Goal: Information Seeking & Learning: Learn about a topic

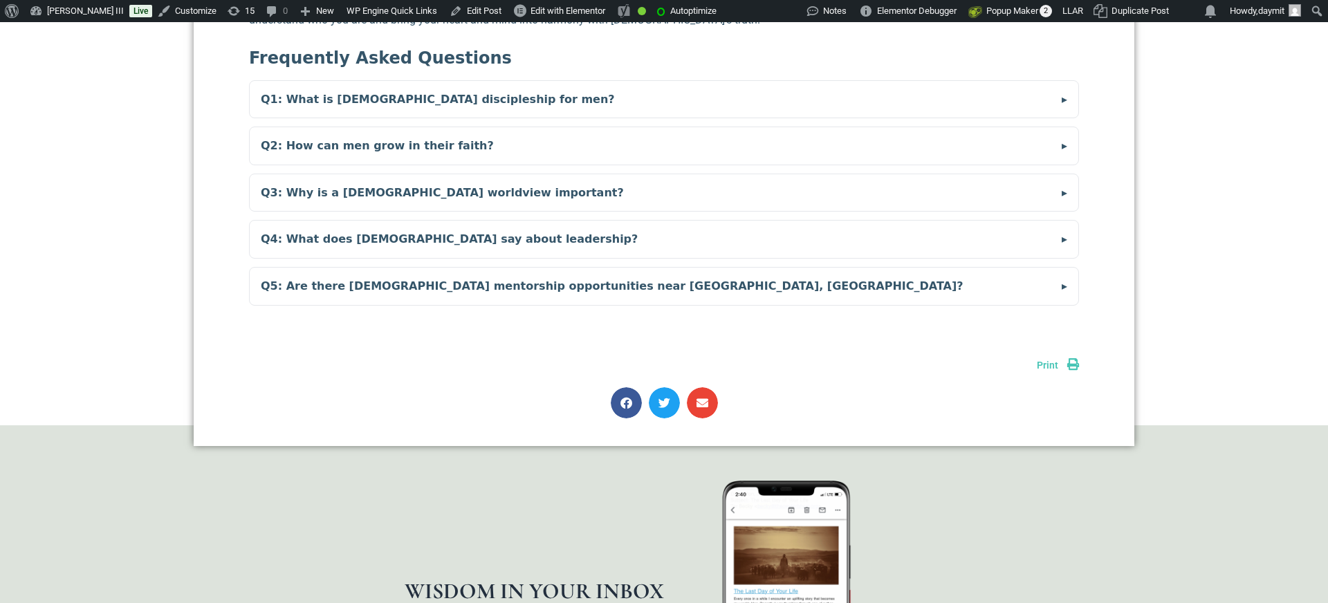
scroll to position [4315, 0]
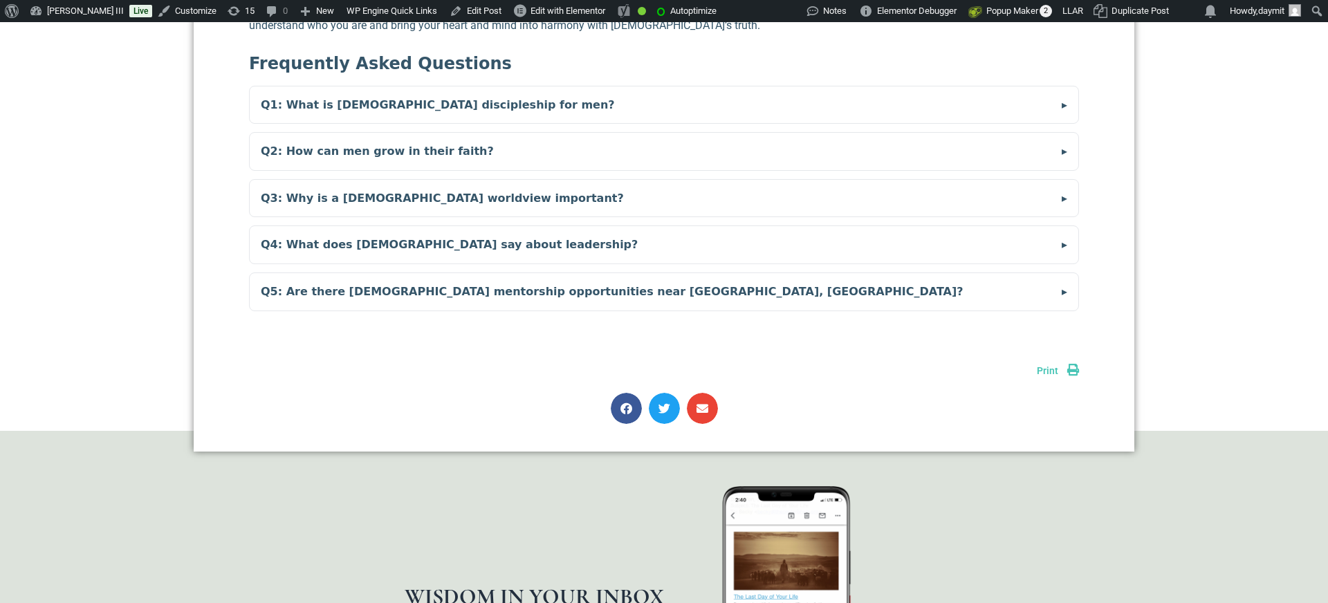
click at [461, 273] on summary "Q5: Are there [DEMOGRAPHIC_DATA] mentorship opportunities near [GEOGRAPHIC_DATA…" at bounding box center [664, 291] width 829 height 37
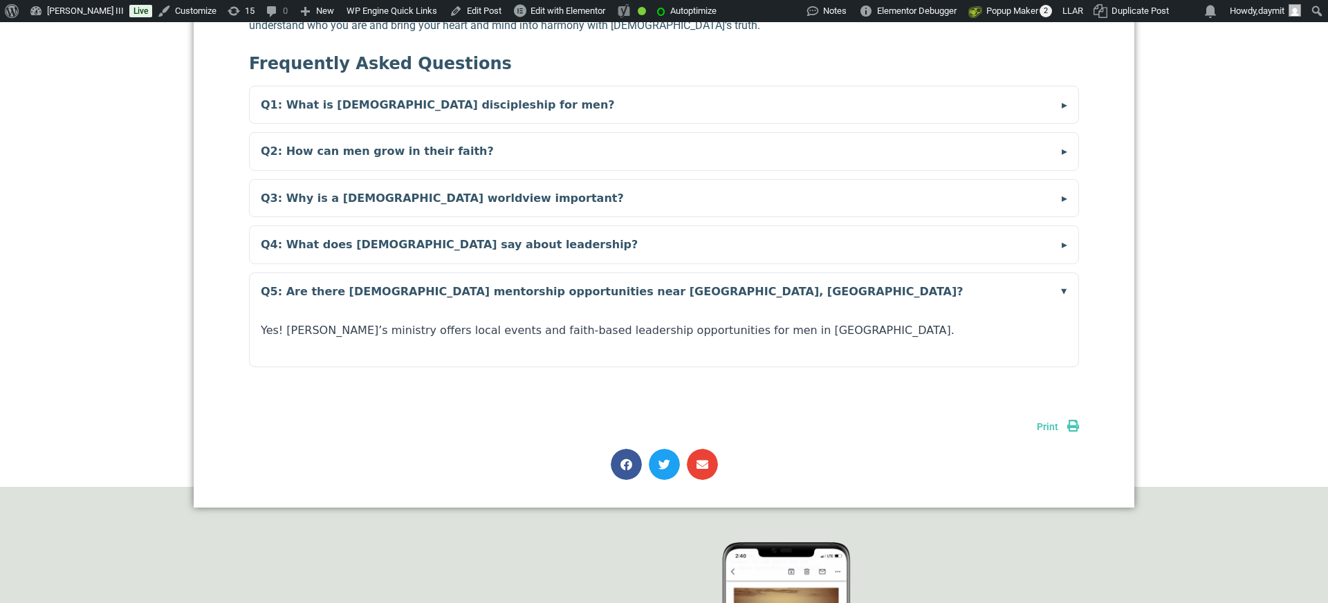
click at [461, 273] on summary "Q5: Are there [DEMOGRAPHIC_DATA] mentorship opportunities near [GEOGRAPHIC_DATA…" at bounding box center [664, 291] width 829 height 37
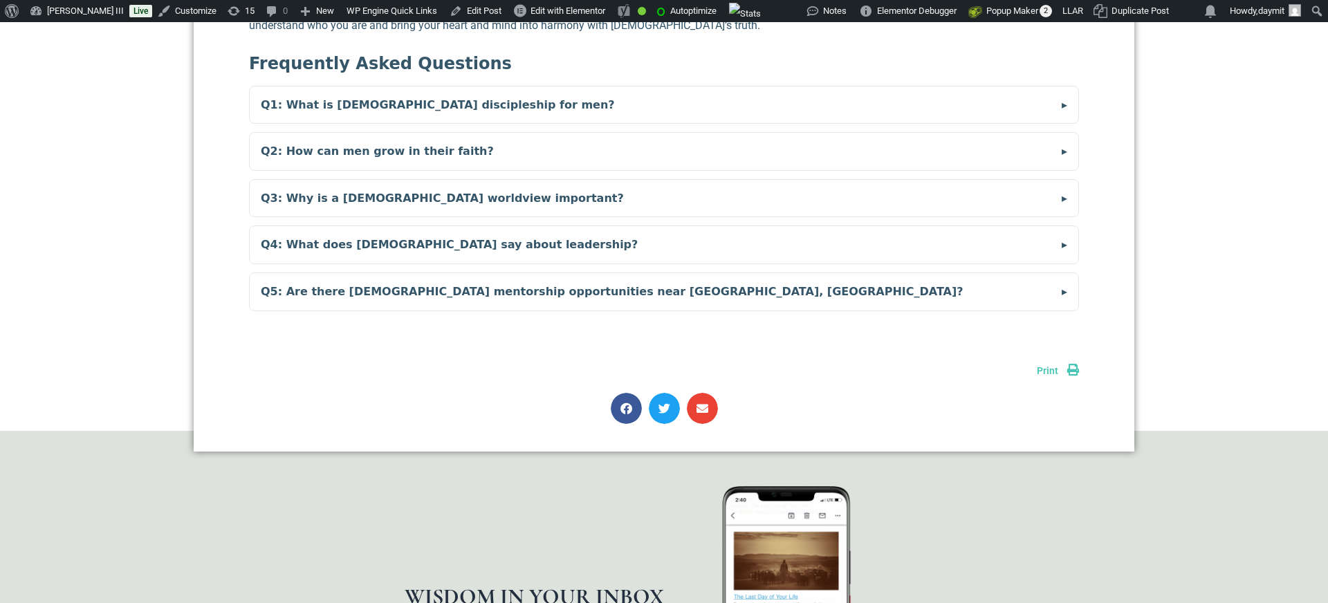
click at [471, 227] on summary "Q4: What does [DEMOGRAPHIC_DATA] say about leadership?" at bounding box center [664, 244] width 829 height 37
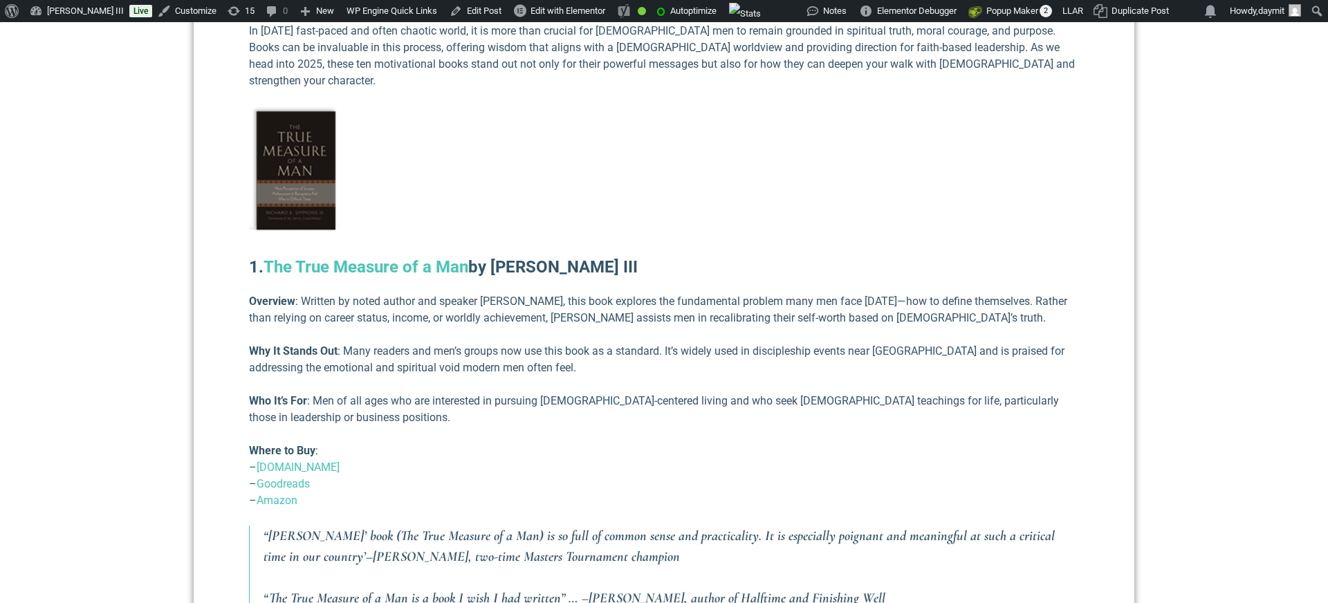
scroll to position [661, 0]
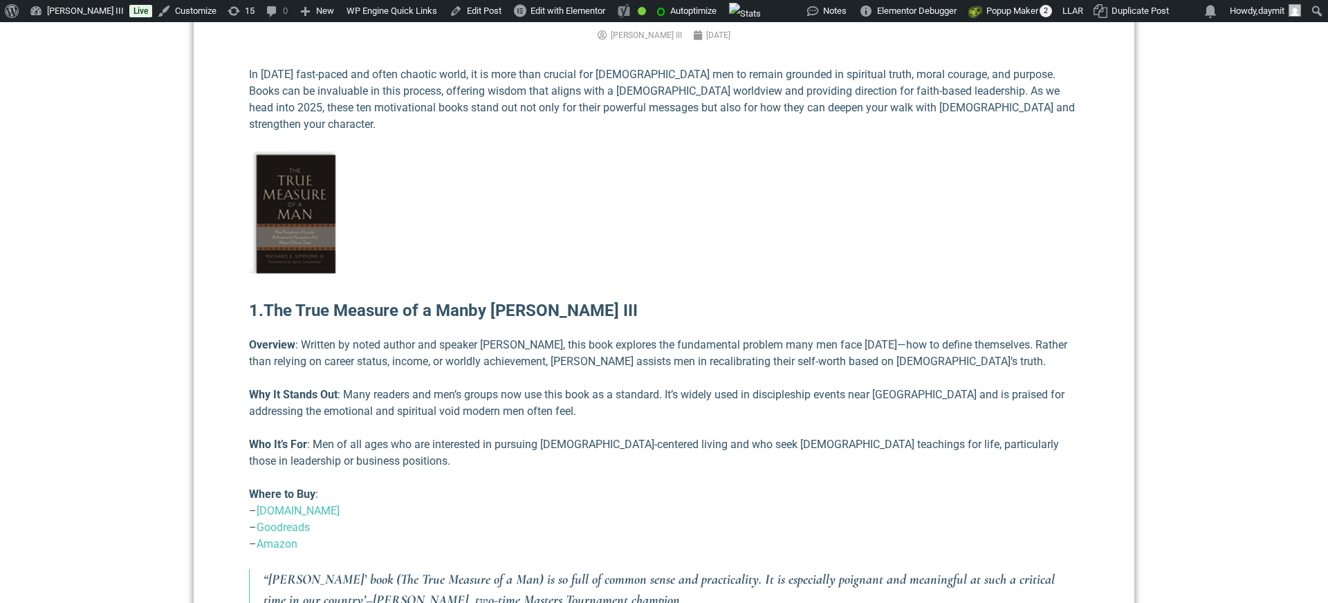
click at [444, 301] on link "The True Measure of a Man" at bounding box center [366, 310] width 205 height 19
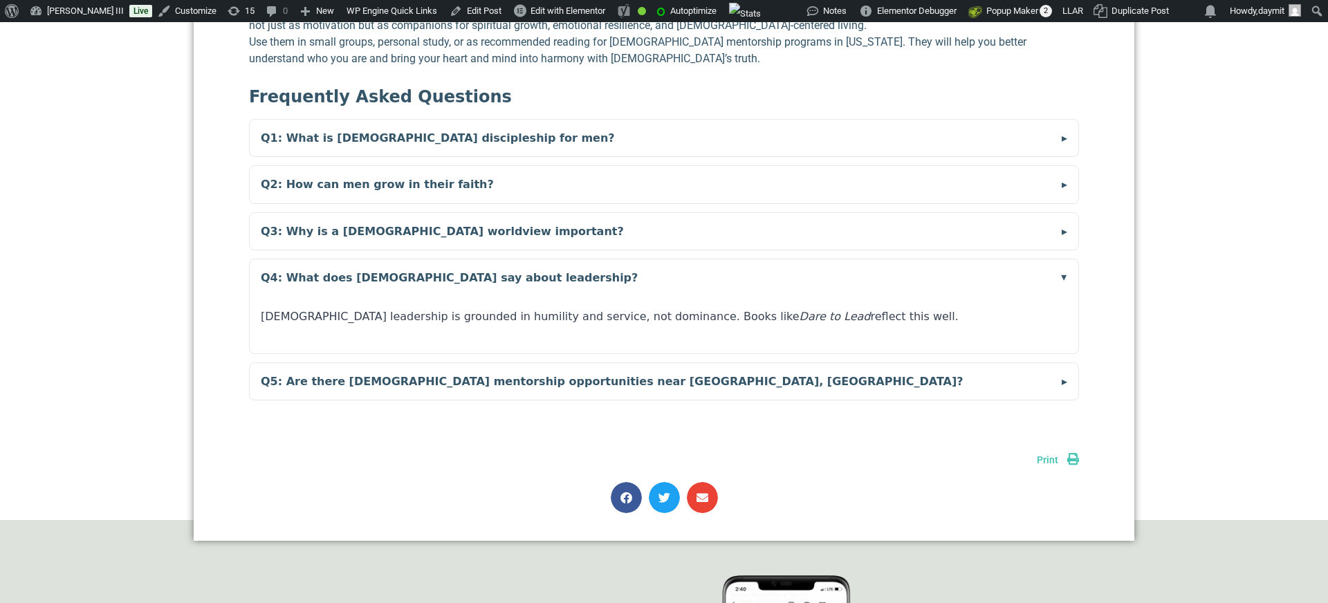
scroll to position [4279, 0]
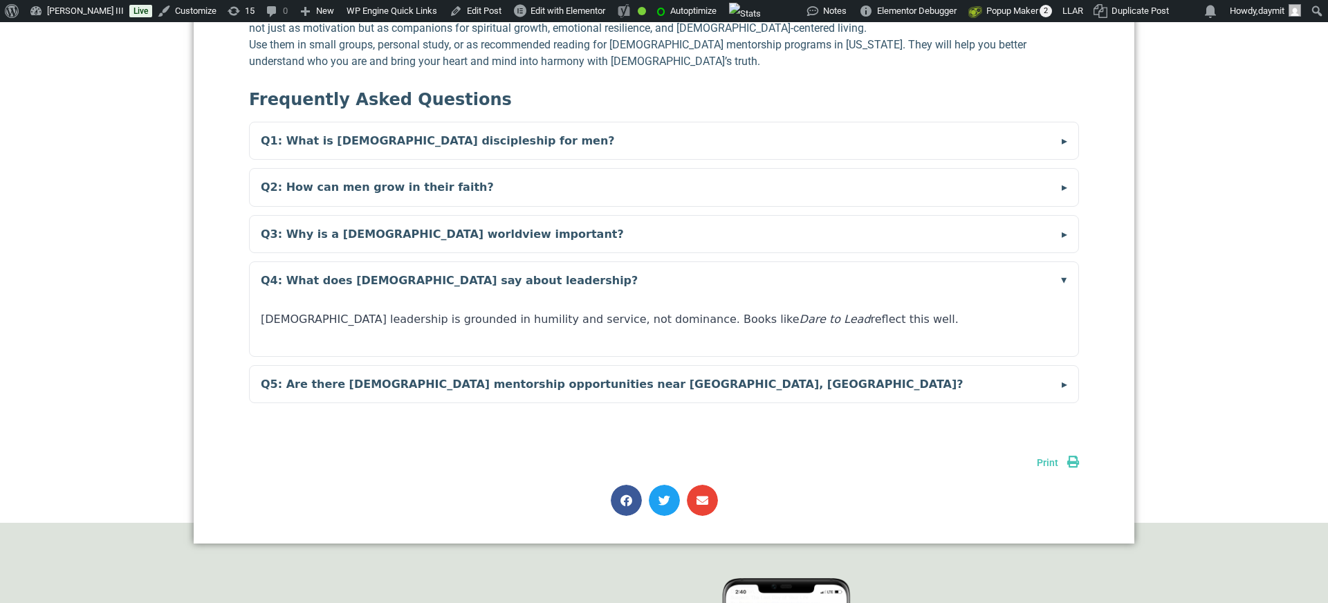
click at [444, 366] on summary "Q5: Are there [DEMOGRAPHIC_DATA] mentorship opportunities near [GEOGRAPHIC_DATA…" at bounding box center [664, 384] width 829 height 37
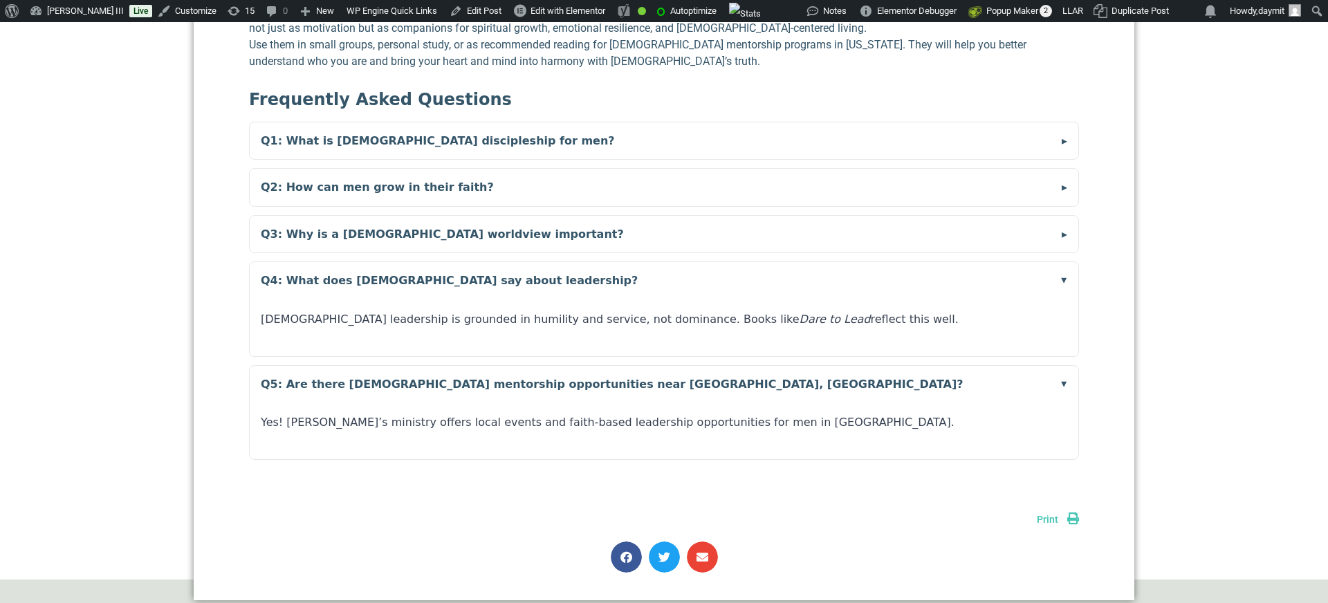
click at [444, 366] on summary "Q5: Are there [DEMOGRAPHIC_DATA] mentorship opportunities near [GEOGRAPHIC_DATA…" at bounding box center [664, 384] width 829 height 37
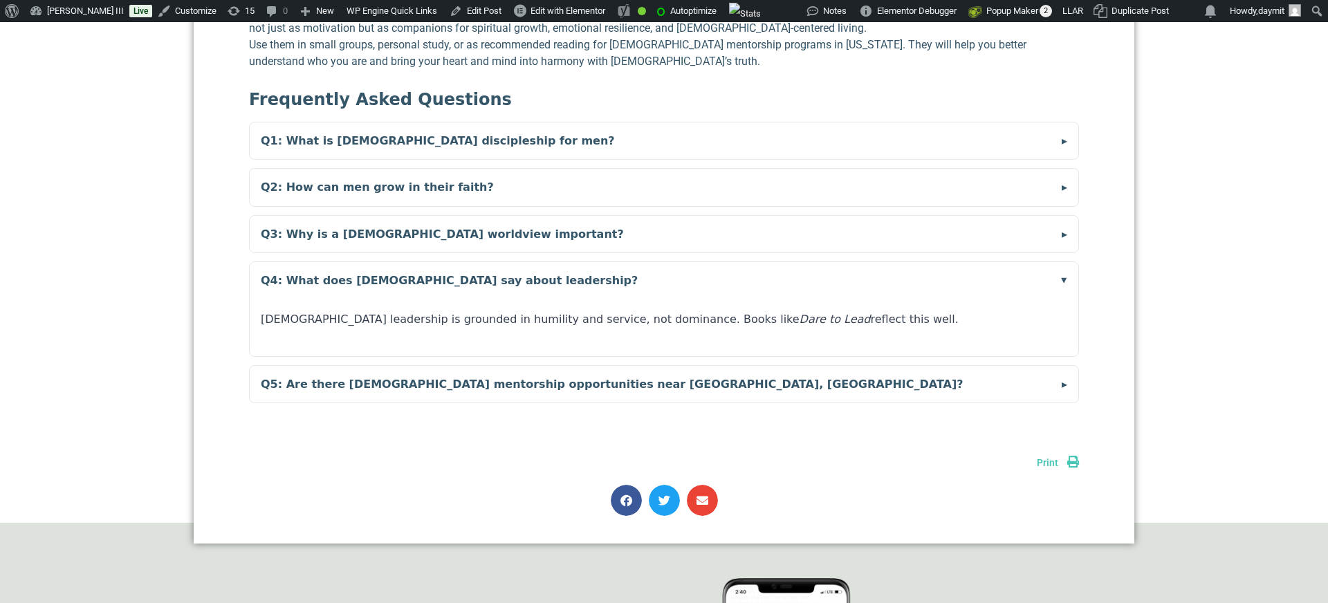
click at [451, 262] on summary "Q4: What does [DEMOGRAPHIC_DATA] say about leadership?" at bounding box center [664, 280] width 829 height 37
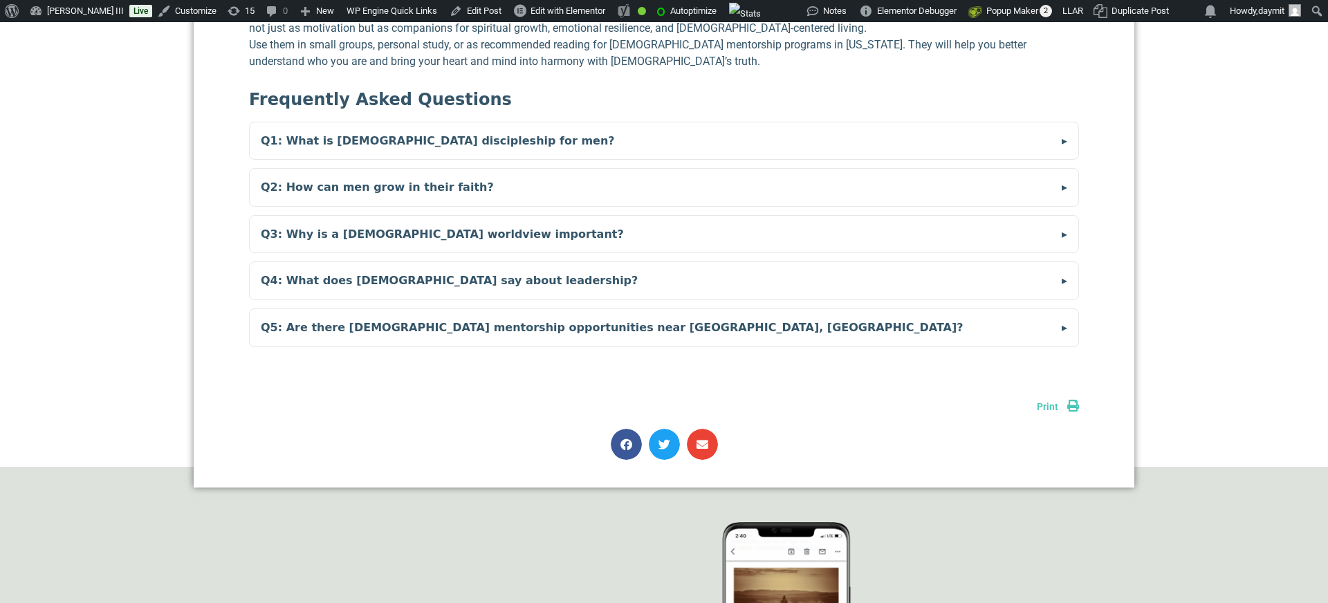
click at [446, 122] on summary "Q1: What is [DEMOGRAPHIC_DATA] discipleship for men?" at bounding box center [664, 140] width 829 height 37
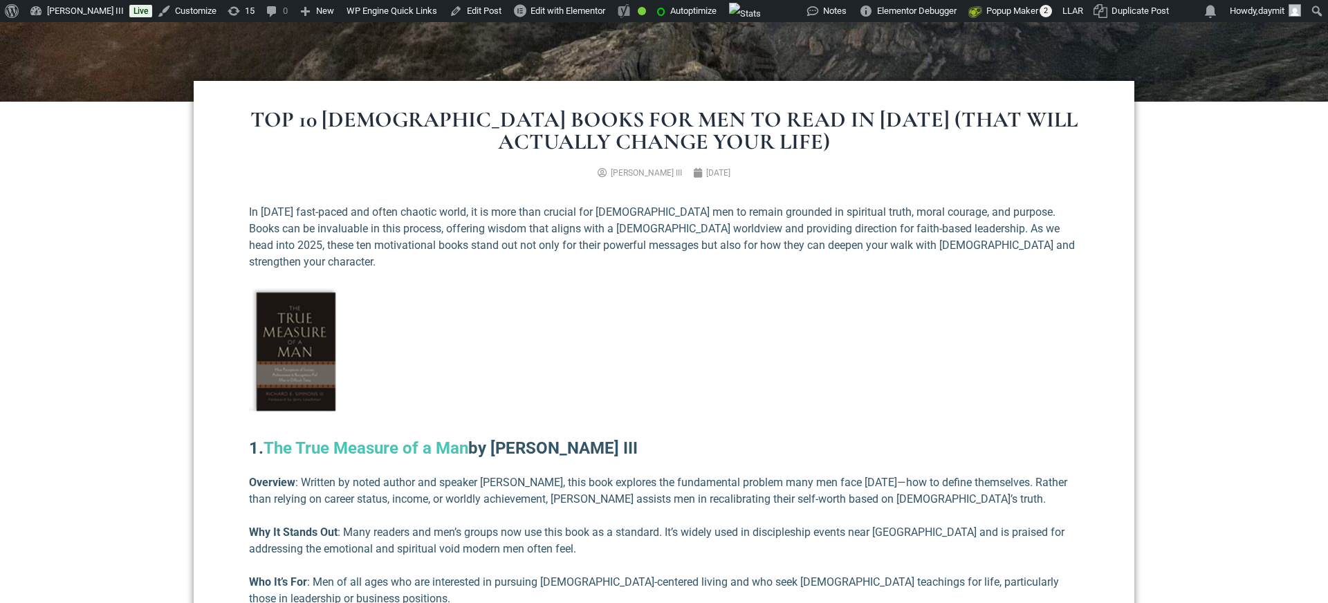
scroll to position [0, 0]
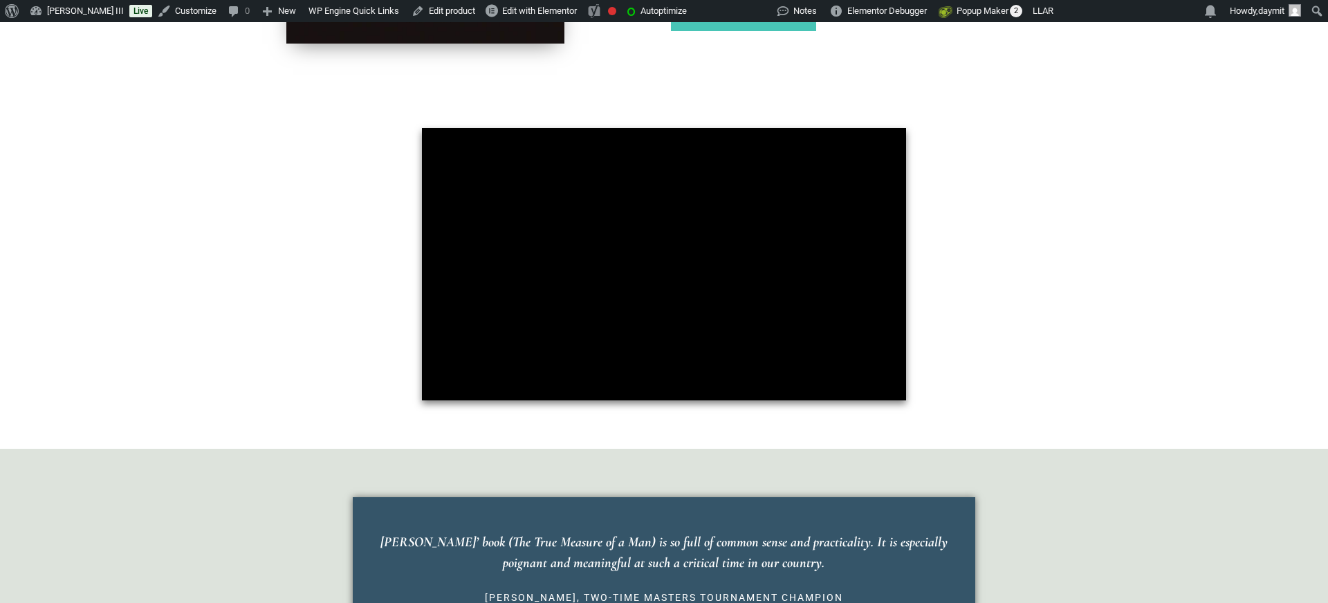
scroll to position [699, 0]
